Goal: Navigation & Orientation: Find specific page/section

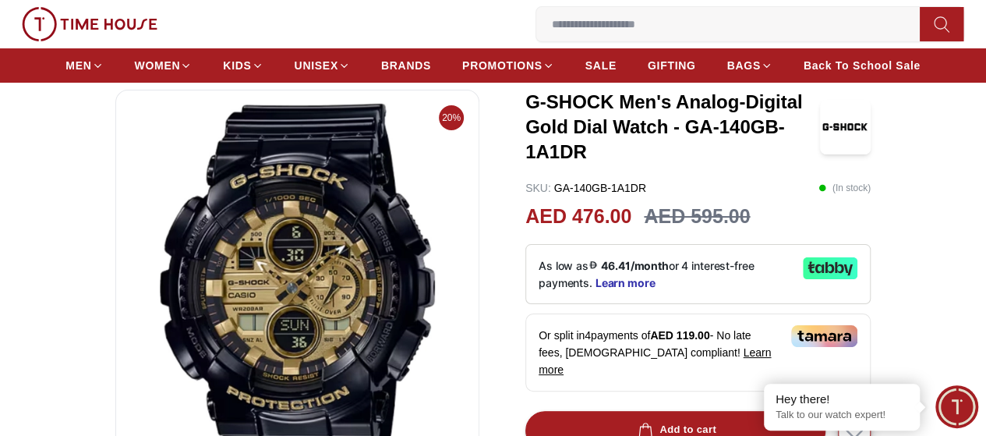
scroll to position [312, 0]
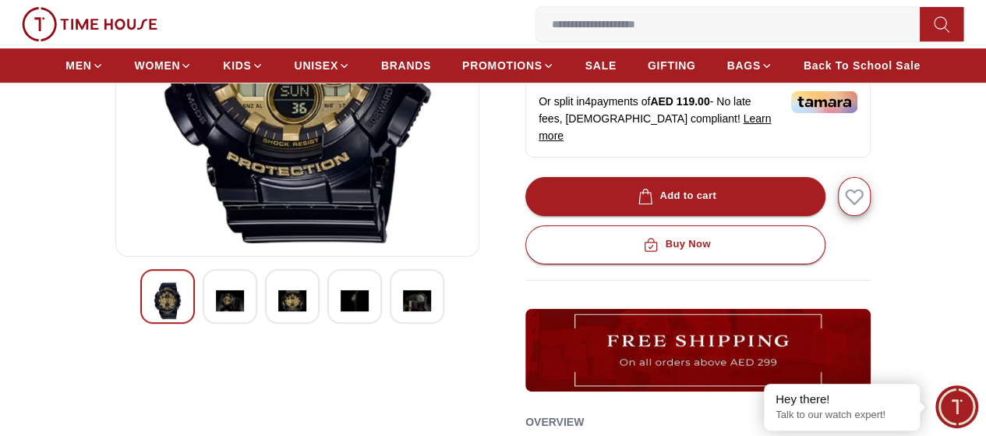
click at [216, 319] on img at bounding box center [230, 300] width 28 height 37
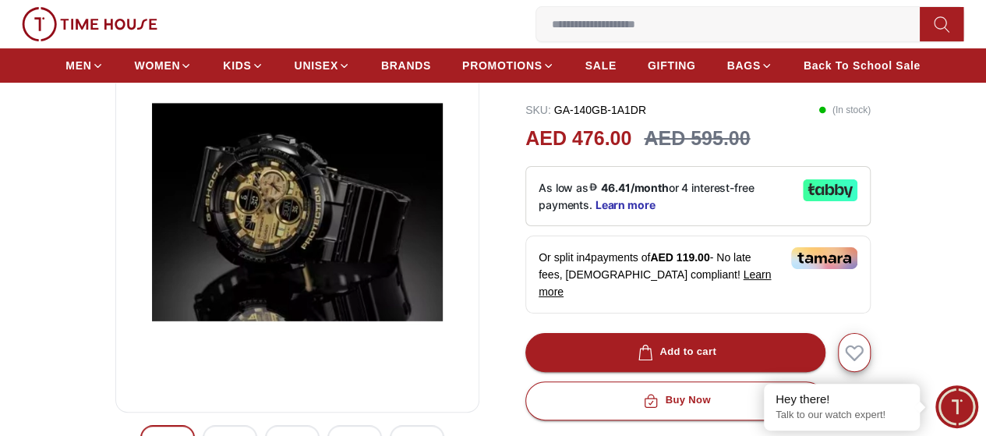
scroll to position [390, 0]
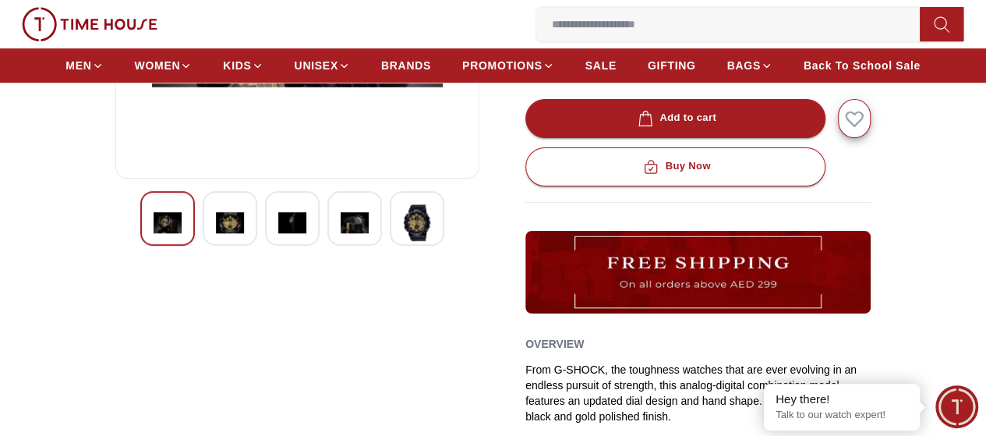
click at [403, 241] on img at bounding box center [417, 222] width 28 height 37
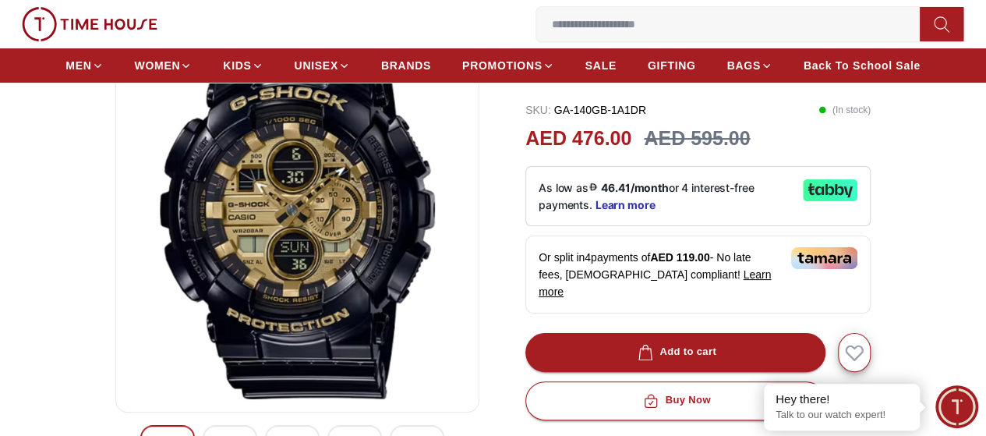
scroll to position [0, 0]
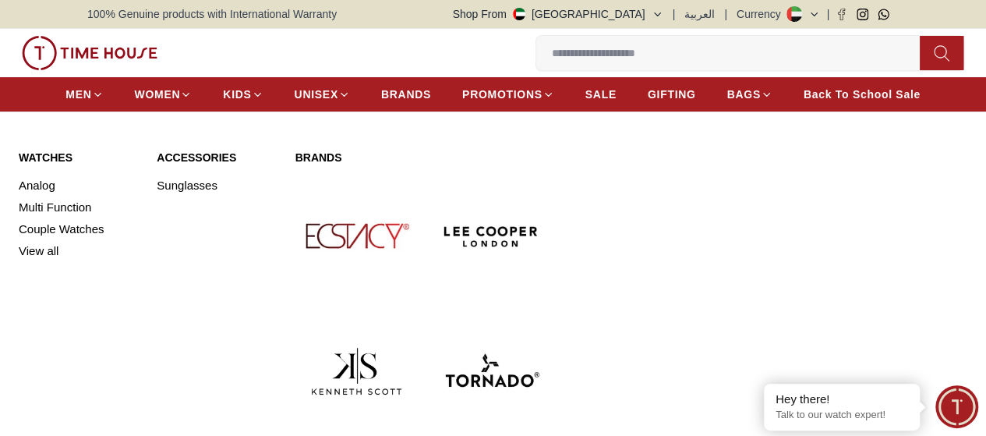
click at [430, 220] on img at bounding box center [491, 236] width 122 height 122
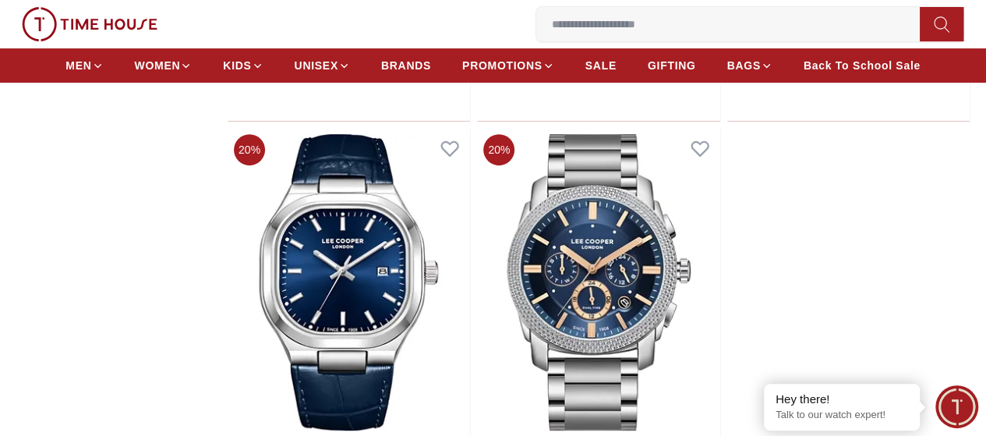
scroll to position [3429, 0]
